Goal: Task Accomplishment & Management: Complete application form

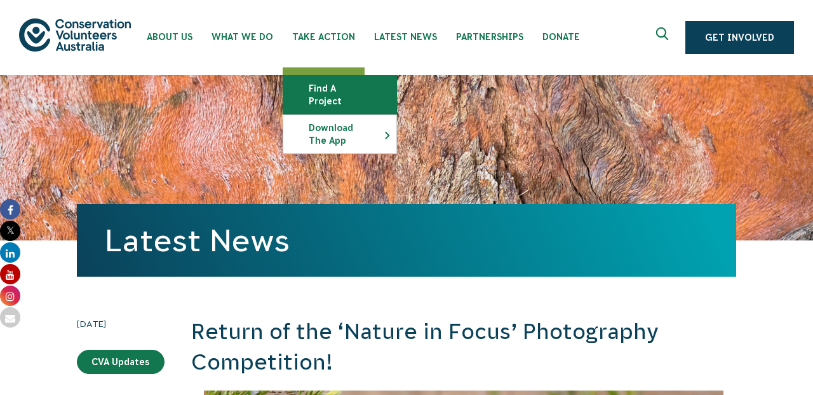
click at [315, 90] on link "Find a project" at bounding box center [339, 95] width 113 height 38
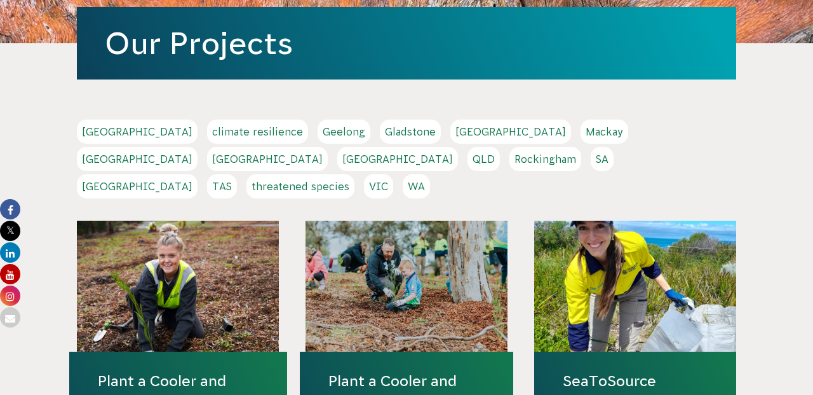
scroll to position [191, 0]
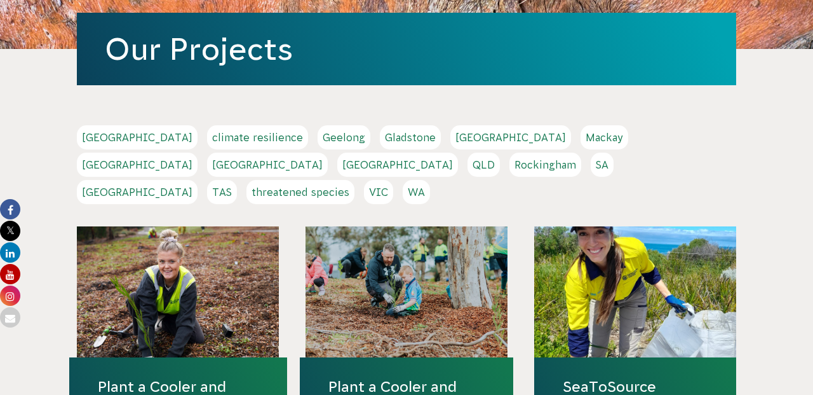
click at [198, 180] on link "[GEOGRAPHIC_DATA]" at bounding box center [137, 192] width 121 height 24
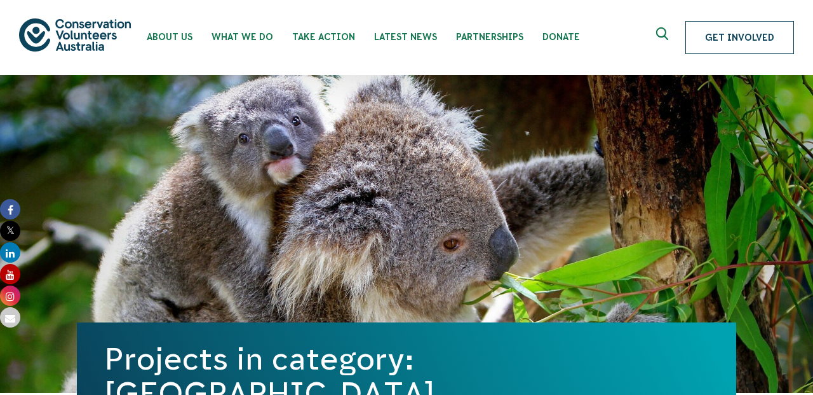
click at [713, 41] on link "Get Involved" at bounding box center [740, 37] width 109 height 33
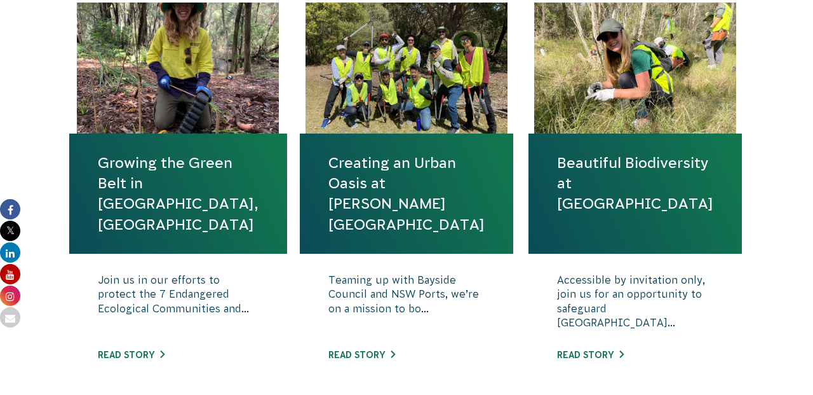
scroll to position [487, 0]
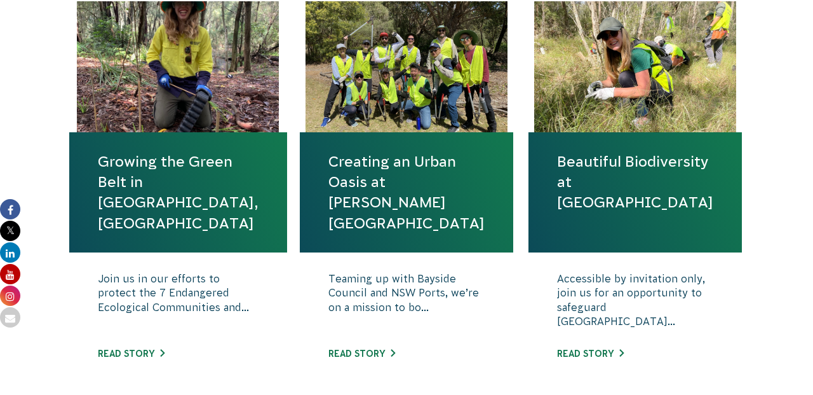
click at [143, 342] on div "Join us in our efforts to protect the 7 Endangered Ecological Communities and..…" at bounding box center [178, 325] width 218 height 146
click at [146, 351] on link "Read story" at bounding box center [131, 353] width 67 height 10
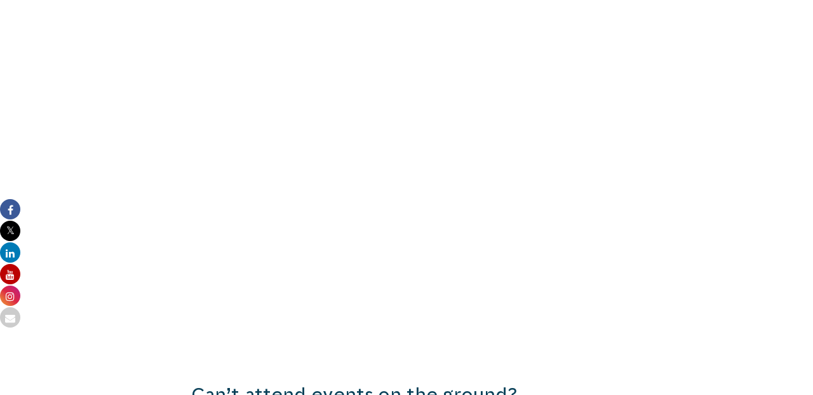
scroll to position [998, 0]
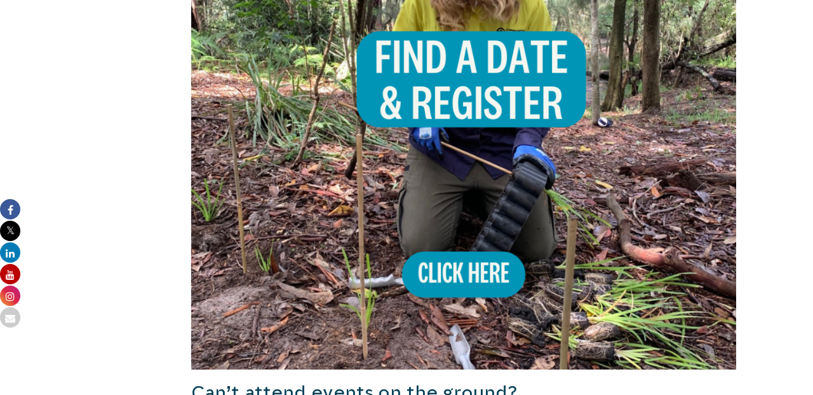
click at [440, 261] on img at bounding box center [463, 96] width 545 height 545
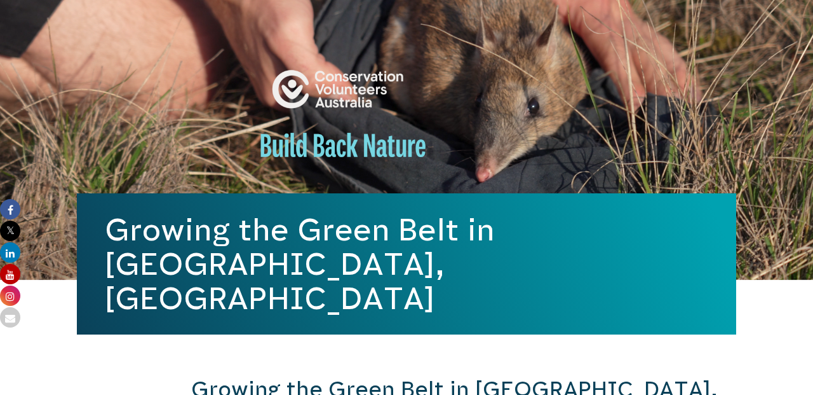
scroll to position [93, 0]
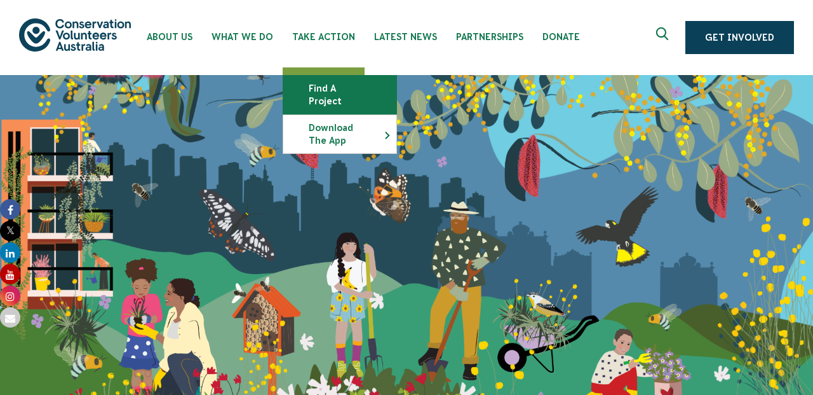
click at [334, 92] on link "Find a project" at bounding box center [339, 95] width 113 height 38
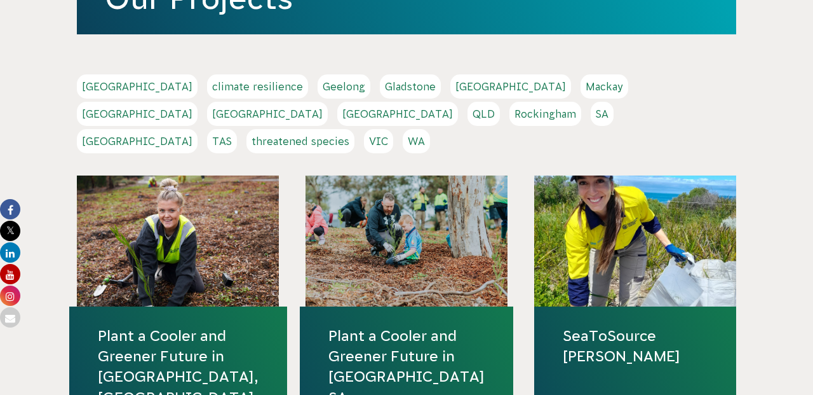
scroll to position [229, 0]
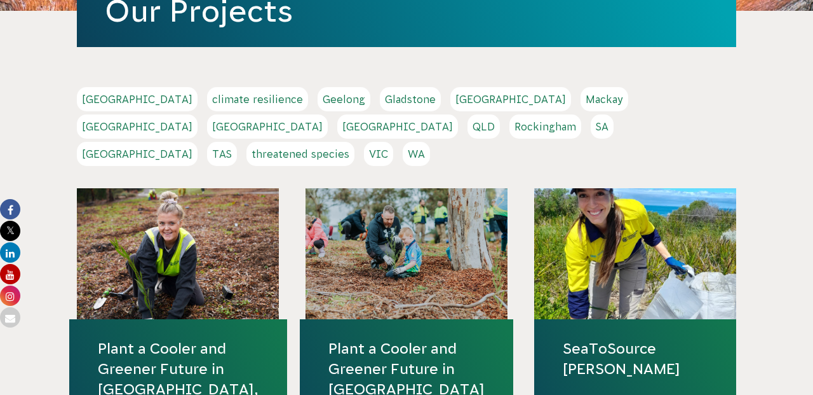
click at [198, 142] on link "[GEOGRAPHIC_DATA]" at bounding box center [137, 154] width 121 height 24
